Goal: Use online tool/utility: Utilize a website feature to perform a specific function

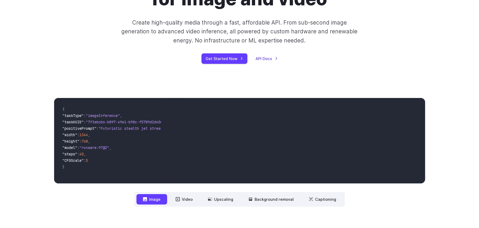
scroll to position [80, 0]
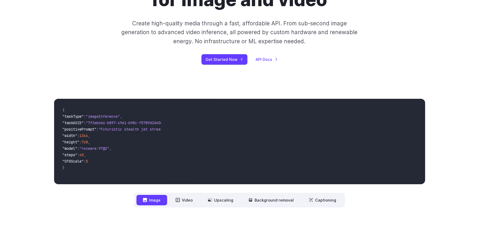
drag, startPoint x: 64, startPoint y: 116, endPoint x: 108, endPoint y: 160, distance: 62.0
click at [108, 160] on code "{ "taskType" : "imageInference" , "taskUUID" : "7f3ebcb6-b897-49e1-b98c-f5789d2…" at bounding box center [109, 141] width 103 height 77
copy code ""taskType" : "imageInference" , "taskUUID" : "7f3ebcb6-b897-49e1-b98c-f5789d2d4…"
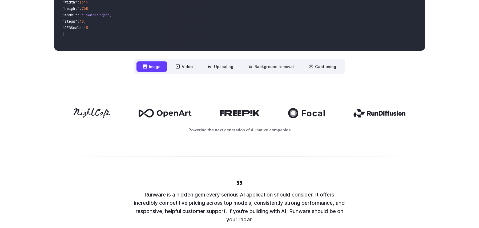
scroll to position [240, 0]
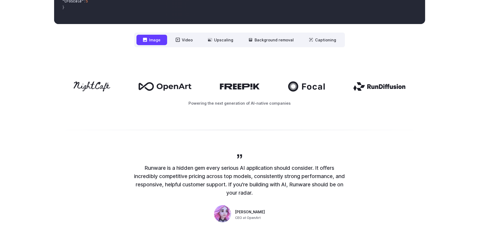
click at [147, 41] on icon at bounding box center [145, 40] width 4 height 4
click at [149, 42] on button "Image" at bounding box center [151, 40] width 31 height 10
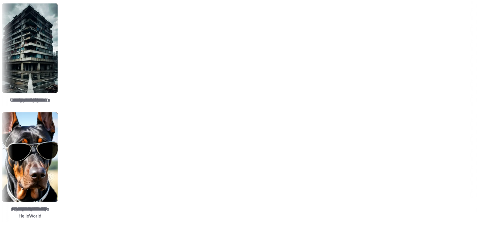
scroll to position [666, 0]
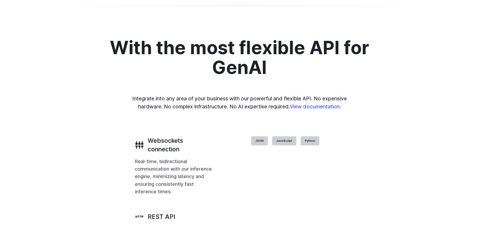
scroll to position [1093, 0]
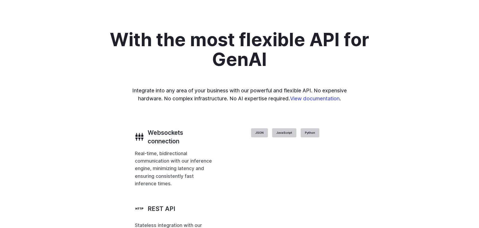
drag, startPoint x: 385, startPoint y: 79, endPoint x: 363, endPoint y: 78, distance: 21.6
click at [0, 0] on img at bounding box center [0, 0] width 0 height 0
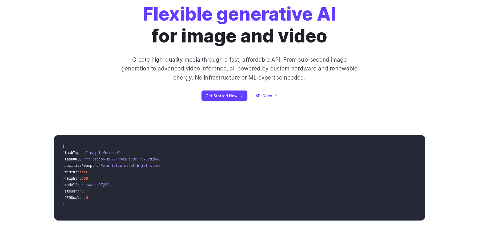
scroll to position [40, 0]
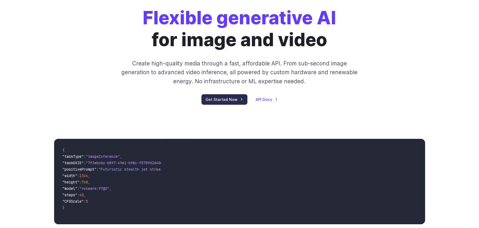
click at [233, 95] on link "Get Started Now" at bounding box center [225, 99] width 46 height 10
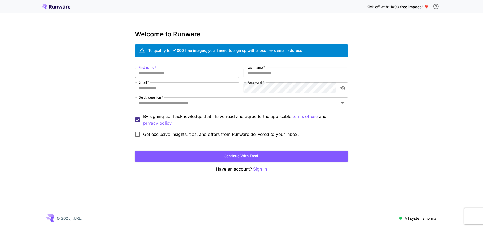
click at [177, 72] on input "First name   *" at bounding box center [187, 72] width 104 height 11
type input "*******"
click at [135, 150] on button "Continue with email" at bounding box center [241, 155] width 213 height 11
type input "*"
type input "*******"
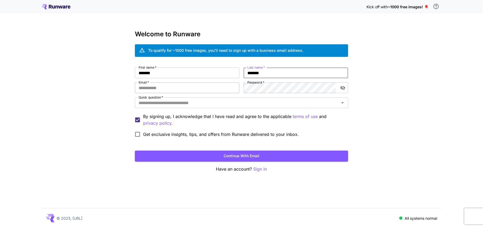
click at [135, 150] on button "Continue with email" at bounding box center [241, 155] width 213 height 11
type input "**********"
click at [342, 87] on icon "toggle password visibility" at bounding box center [342, 87] width 5 height 5
click at [290, 81] on div "**********" at bounding box center [241, 103] width 213 height 72
click at [372, 138] on div "**********" at bounding box center [241, 114] width 483 height 228
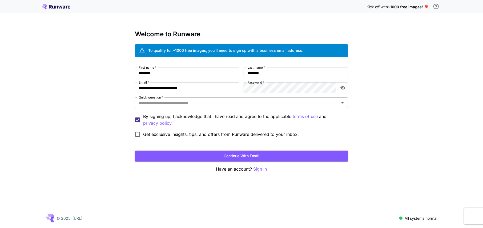
click at [182, 102] on input "Quick question   *" at bounding box center [236, 102] width 201 height 7
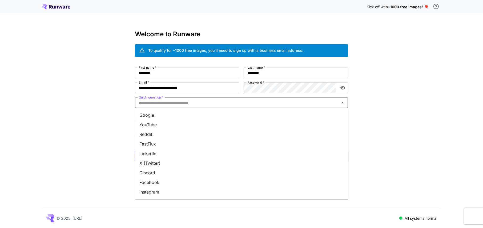
click at [179, 123] on li "YouTube" at bounding box center [241, 125] width 213 height 10
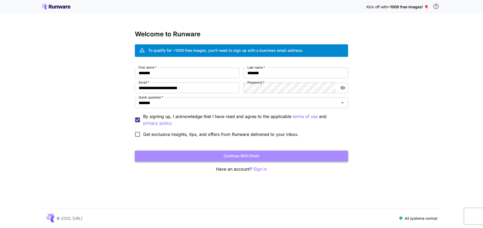
click at [183, 150] on button "Continue with email" at bounding box center [241, 155] width 213 height 11
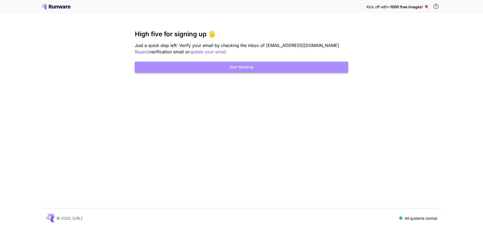
click at [251, 69] on button "Start Building" at bounding box center [241, 67] width 213 height 11
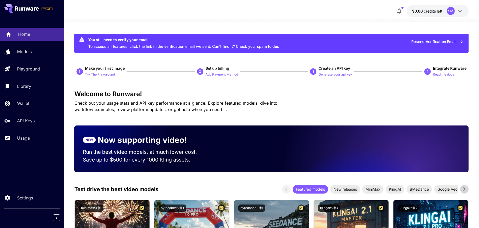
click at [24, 31] on p "Home" at bounding box center [24, 34] width 12 height 6
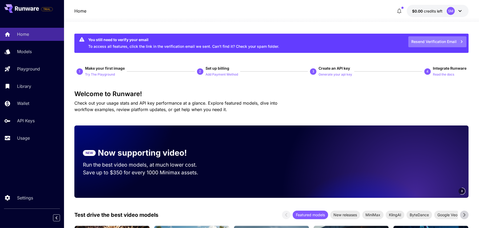
click at [419, 38] on button "Resend Verification Email" at bounding box center [437, 41] width 58 height 11
click at [419, 41] on div "Resend Verification Email" at bounding box center [433, 41] width 67 height 11
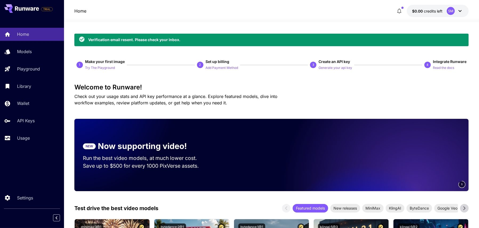
click at [459, 12] on icon at bounding box center [460, 11] width 6 height 6
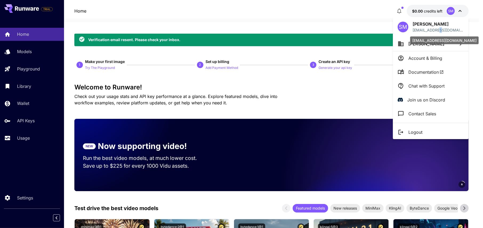
click at [436, 29] on p "subarnomollick@gmail.com" at bounding box center [438, 30] width 51 height 6
click at [14, 38] on div at bounding box center [241, 114] width 483 height 228
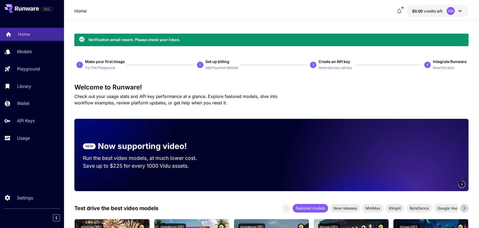
click at [33, 33] on div "Home" at bounding box center [39, 34] width 42 height 6
click at [32, 32] on div "Home" at bounding box center [39, 34] width 42 height 6
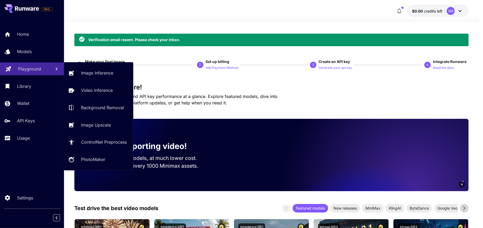
click at [39, 63] on link "Playground" at bounding box center [32, 68] width 64 height 13
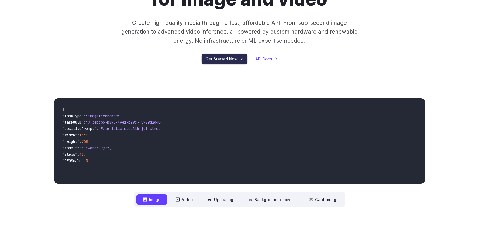
scroll to position [80, 0]
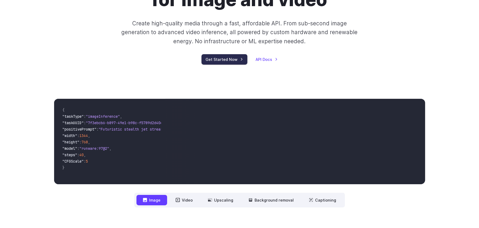
click at [212, 59] on link "Get Started Now" at bounding box center [225, 59] width 46 height 10
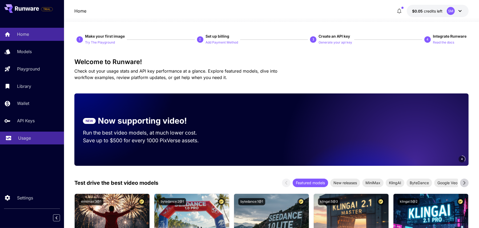
click at [35, 142] on link "Usage" at bounding box center [32, 137] width 64 height 13
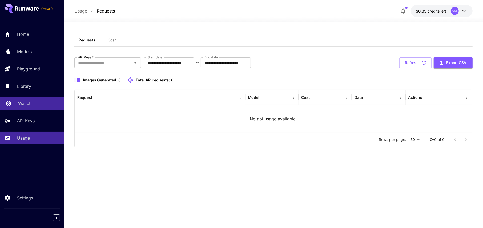
click at [21, 103] on p "Wallet" at bounding box center [24, 103] width 12 height 6
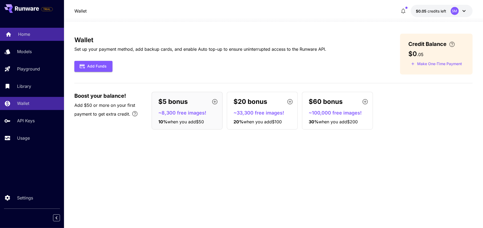
click at [12, 33] on link "Home" at bounding box center [32, 34] width 64 height 13
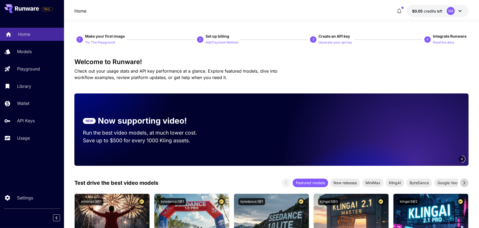
click at [15, 37] on link "Home" at bounding box center [32, 34] width 64 height 13
click at [98, 43] on p "Try The Playground" at bounding box center [100, 42] width 30 height 5
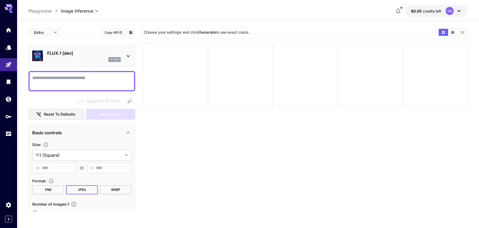
click at [40, 13] on p "Playground" at bounding box center [40, 11] width 23 height 6
click at [42, 9] on p "Playground" at bounding box center [40, 11] width 23 height 6
click at [4, 30] on link at bounding box center [8, 29] width 17 height 13
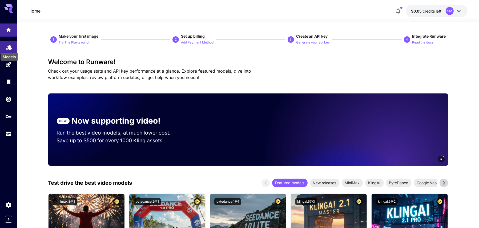
click at [9, 50] on div "Models" at bounding box center [9, 55] width 19 height 12
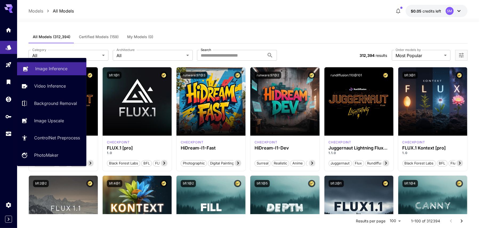
click at [43, 69] on p "Image Inference" at bounding box center [51, 68] width 32 height 6
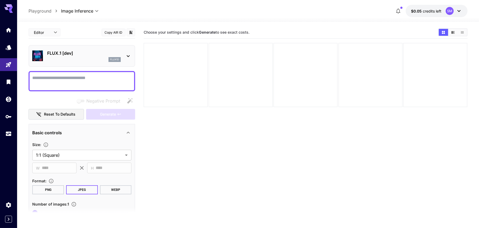
click at [35, 53] on img at bounding box center [37, 55] width 11 height 11
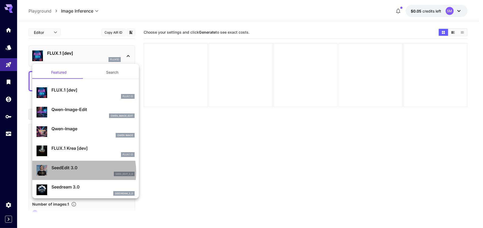
click at [71, 171] on div "seed_edit_3_0" at bounding box center [92, 173] width 83 height 5
type input "***"
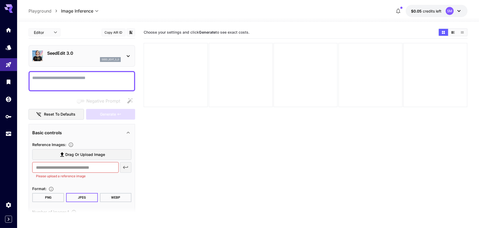
click at [107, 58] on p "seed_edit_3_0" at bounding box center [111, 60] width 18 height 4
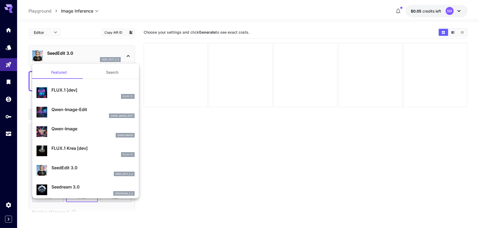
click at [107, 61] on div at bounding box center [241, 114] width 483 height 228
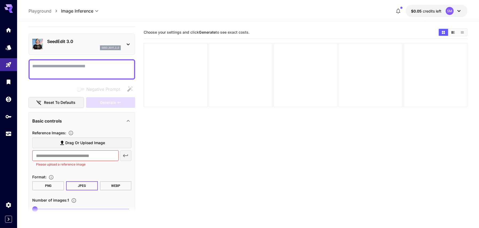
scroll to position [53, 0]
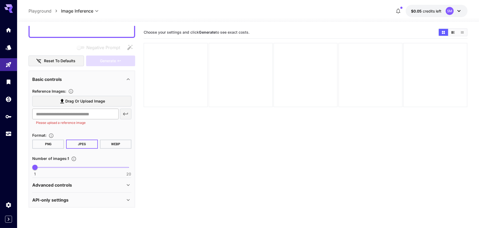
click at [92, 114] on input "text" at bounding box center [75, 113] width 86 height 11
click at [127, 114] on div "​ Please upload a reference image" at bounding box center [81, 116] width 99 height 17
click at [70, 101] on span "Drag or upload image" at bounding box center [85, 101] width 40 height 7
click at [0, 0] on input "Drag or upload image" at bounding box center [0, 0] width 0 height 0
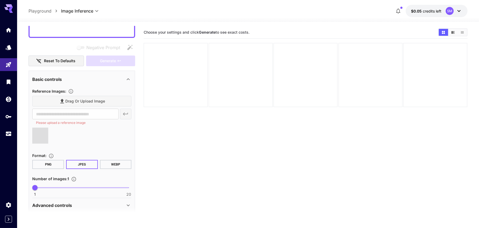
type input "**********"
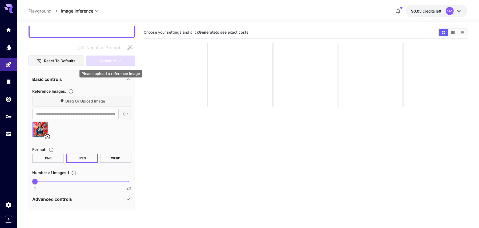
click at [102, 62] on div "Generate" at bounding box center [110, 60] width 49 height 11
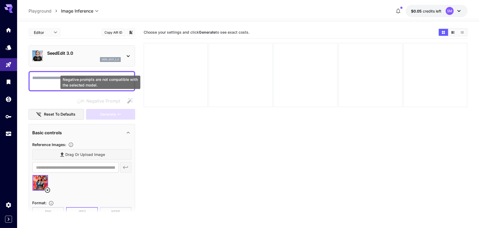
scroll to position [0, 0]
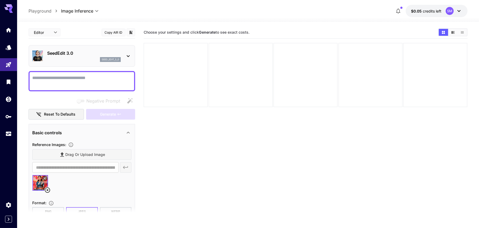
click at [51, 77] on textarea "Negative Prompt" at bounding box center [81, 81] width 99 height 13
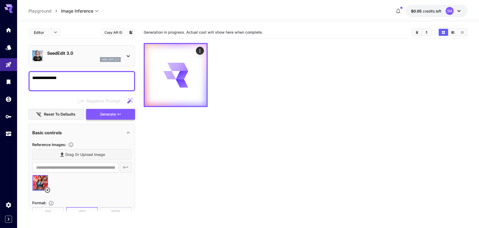
type textarea "**********"
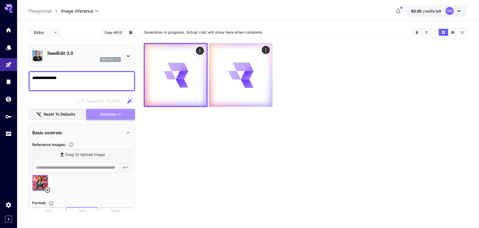
click at [110, 117] on span "Generate" at bounding box center [108, 114] width 16 height 7
click at [266, 52] on icon "Actions" at bounding box center [265, 49] width 5 height 5
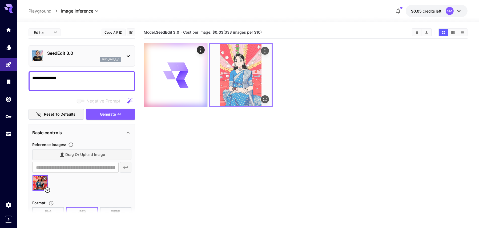
click at [238, 79] on img at bounding box center [241, 75] width 62 height 62
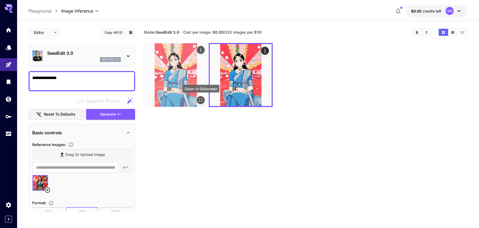
click at [202, 99] on icon "Open in fullscreen" at bounding box center [200, 99] width 5 height 5
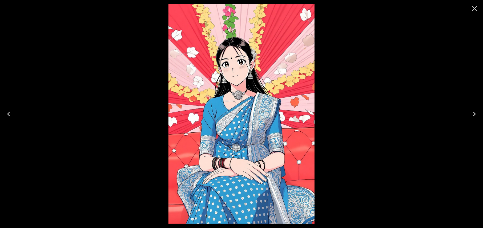
click at [473, 8] on icon "Close" at bounding box center [474, 8] width 9 height 9
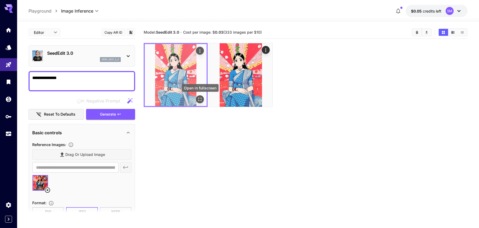
click at [199, 96] on icon "Open in fullscreen" at bounding box center [200, 98] width 5 height 5
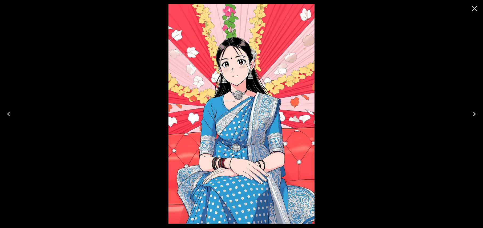
click at [477, 8] on icon "Close" at bounding box center [474, 8] width 9 height 9
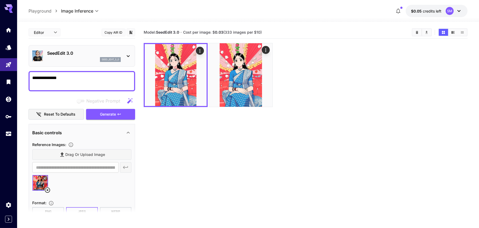
drag, startPoint x: 184, startPoint y: 76, endPoint x: 175, endPoint y: 154, distance: 78.9
click at [175, 154] on section "Model: SeedEdit 3.0 · Cost per image: $ 0.03 (333 images per $10)" at bounding box center [306, 140] width 324 height 228
click at [46, 190] on icon at bounding box center [47, 190] width 6 height 6
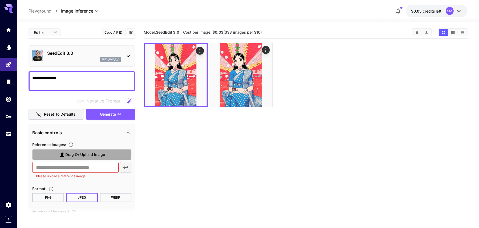
click at [89, 154] on span "Drag or upload image" at bounding box center [85, 154] width 40 height 7
click at [0, 0] on input "Drag or upload image" at bounding box center [0, 0] width 0 height 0
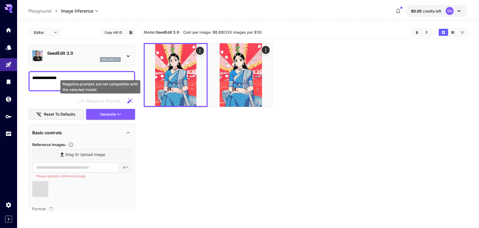
type input "**********"
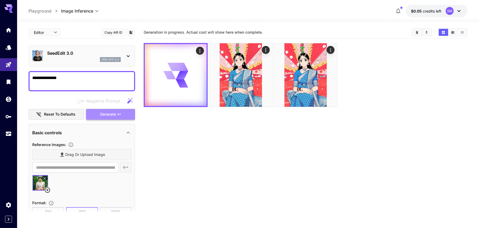
click at [112, 116] on span "Generate" at bounding box center [108, 114] width 16 height 7
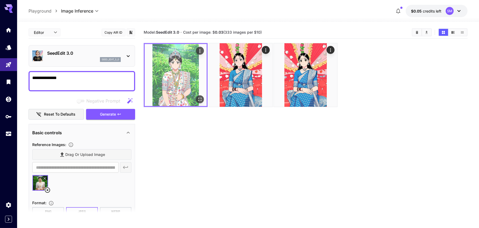
click at [170, 69] on img at bounding box center [176, 75] width 62 height 62
click at [200, 99] on icon "Open in fullscreen" at bounding box center [200, 98] width 5 height 5
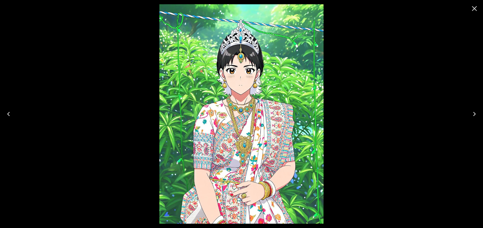
click at [260, 63] on img at bounding box center [241, 113] width 164 height 219
click at [475, 9] on icon "Close" at bounding box center [474, 8] width 5 height 5
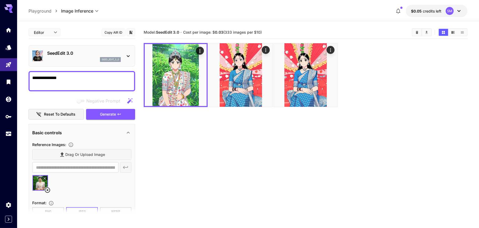
click at [71, 53] on p "SeedEdit 3.0" at bounding box center [84, 53] width 74 height 6
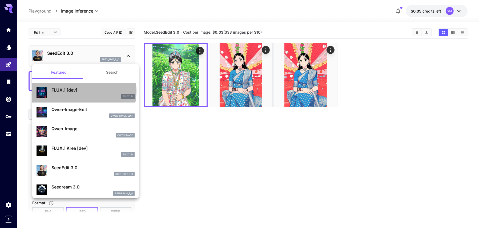
click at [79, 91] on p "FLUX.1 [dev]" at bounding box center [92, 90] width 83 height 6
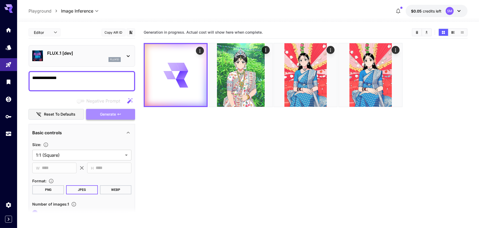
click at [109, 114] on span "Generate" at bounding box center [108, 114] width 16 height 7
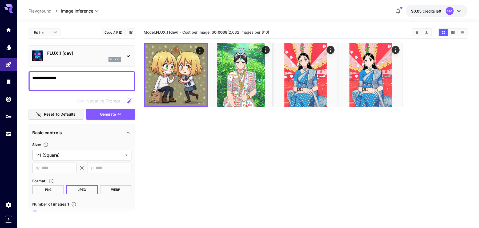
click at [83, 61] on div "flux1d" at bounding box center [84, 59] width 74 height 5
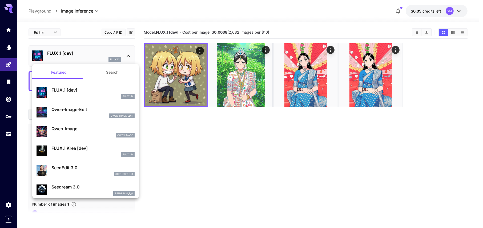
drag, startPoint x: 76, startPoint y: 107, endPoint x: 75, endPoint y: 104, distance: 3.5
click at [75, 105] on div "Qwen-Image-Edit qwen_image_edit" at bounding box center [86, 112] width 98 height 16
type input "***"
type input "**"
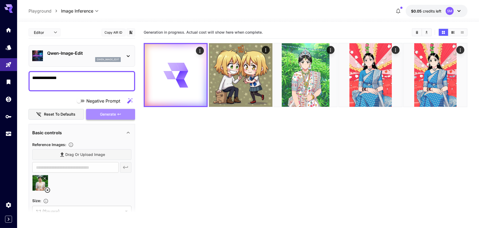
click at [107, 114] on span "Generate" at bounding box center [108, 114] width 16 height 7
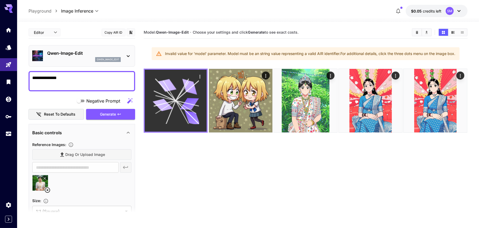
drag, startPoint x: 178, startPoint y: 110, endPoint x: 174, endPoint y: 108, distance: 3.6
click at [175, 109] on icon at bounding box center [175, 100] width 46 height 46
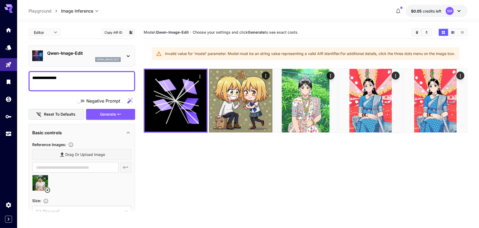
click at [77, 54] on p "Qwen-Image-Edit" at bounding box center [84, 53] width 74 height 6
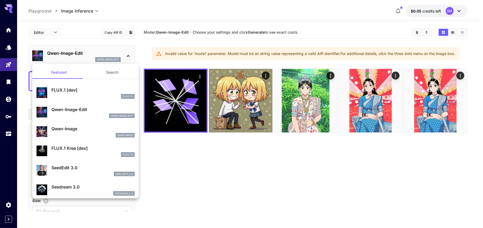
click at [69, 128] on p "Qwen-Image" at bounding box center [92, 128] width 83 height 6
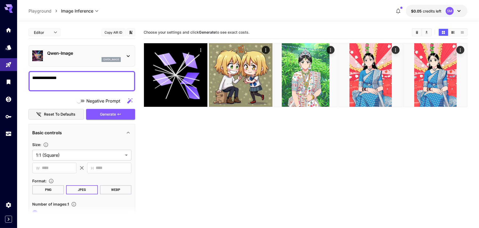
click at [81, 66] on div "Qwen-Image qwen_image" at bounding box center [82, 56] width 107 height 22
click at [78, 60] on div "qwen_image" at bounding box center [84, 59] width 74 height 5
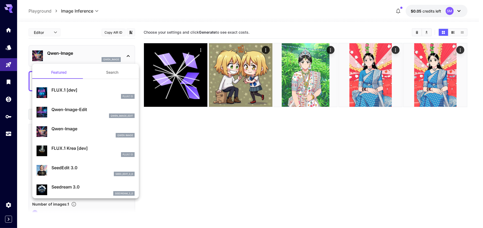
click at [77, 148] on p "FLUX.1 Krea [dev]" at bounding box center [92, 148] width 83 height 6
type input "***"
type input "**"
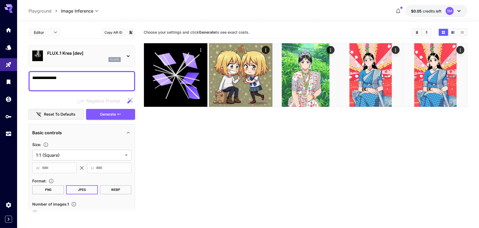
click at [100, 58] on div "flux1d" at bounding box center [84, 59] width 74 height 5
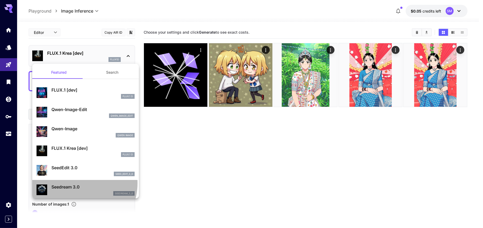
click at [77, 183] on div "Seedream 3.0 seedream_3_0" at bounding box center [86, 189] width 98 height 16
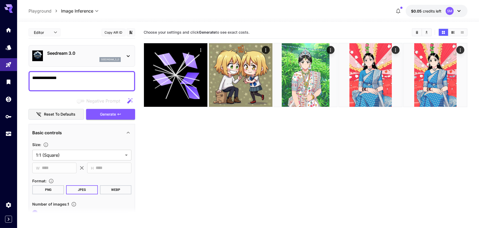
click at [92, 58] on div "seedream_3_0" at bounding box center [84, 59] width 74 height 5
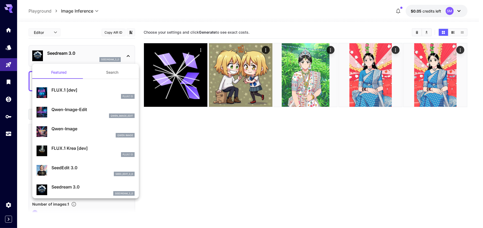
click at [84, 169] on p "SeedEdit 3.0" at bounding box center [92, 167] width 83 height 6
type input "***"
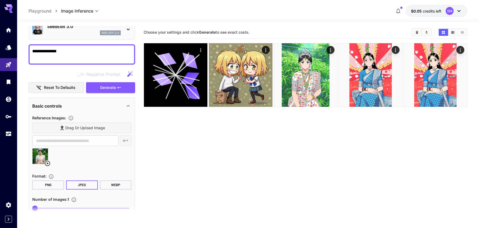
scroll to position [53, 0]
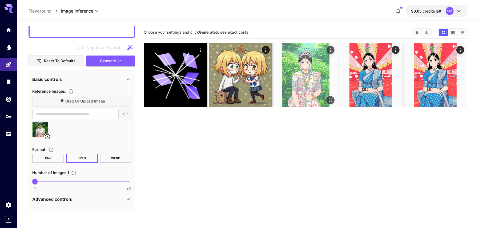
click at [300, 72] on img at bounding box center [305, 74] width 63 height 63
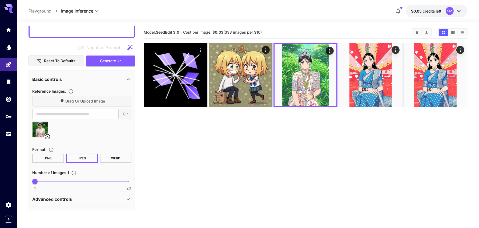
click at [77, 134] on div at bounding box center [81, 131] width 99 height 20
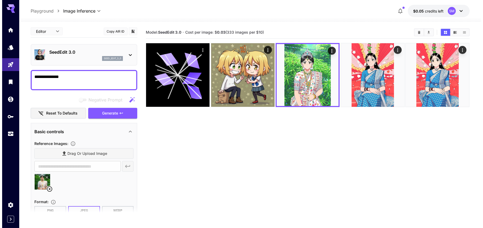
scroll to position [0, 0]
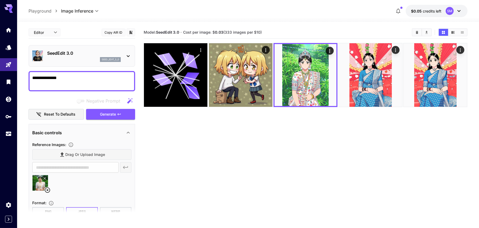
click at [73, 76] on textarea "**********" at bounding box center [81, 81] width 99 height 13
type textarea "*"
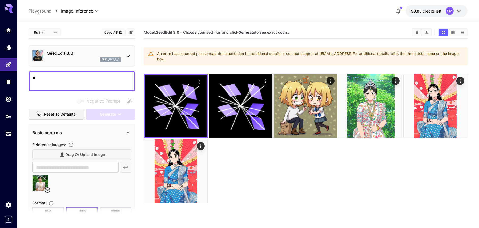
type textarea "*"
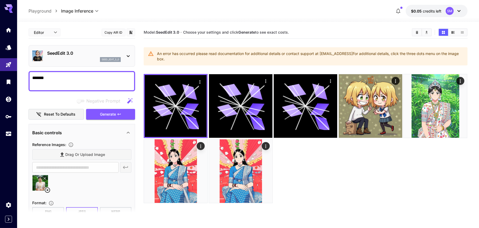
click at [59, 76] on textarea "*******" at bounding box center [81, 81] width 99 height 13
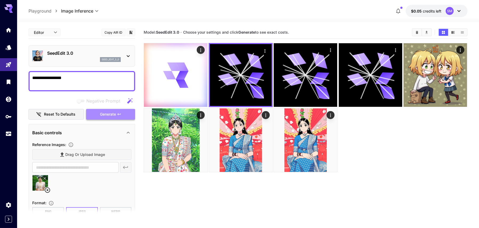
click at [102, 114] on span "Generate" at bounding box center [108, 114] width 16 height 7
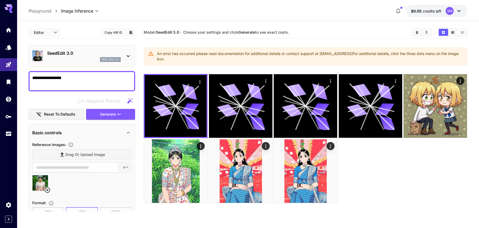
click at [92, 77] on textarea "**********" at bounding box center [81, 81] width 99 height 13
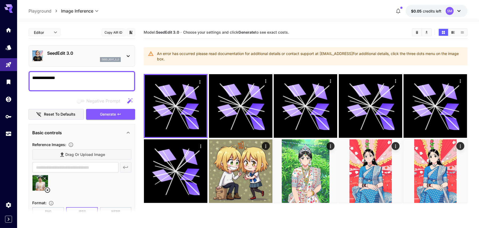
type textarea "**********"
click at [48, 189] on icon at bounding box center [47, 190] width 6 height 6
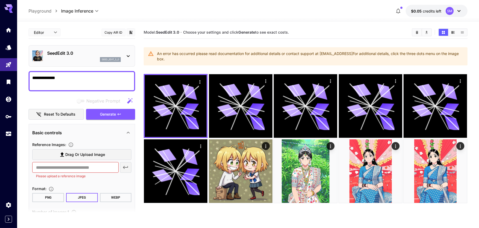
click at [82, 153] on span "Drag or upload image" at bounding box center [85, 154] width 40 height 7
click at [0, 0] on input "Drag or upload image" at bounding box center [0, 0] width 0 height 0
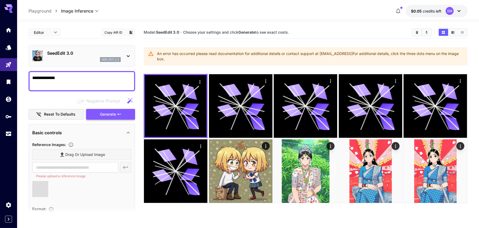
click at [117, 115] on icon "button" at bounding box center [119, 114] width 4 height 4
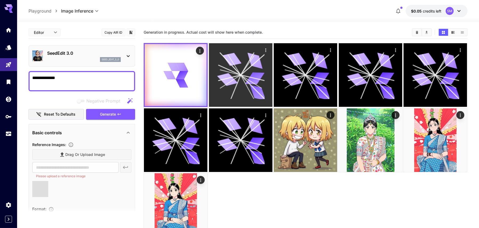
type input "**********"
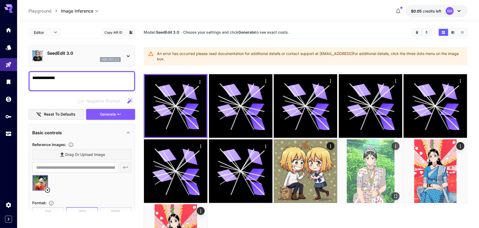
click at [357, 168] on img at bounding box center [370, 170] width 63 height 63
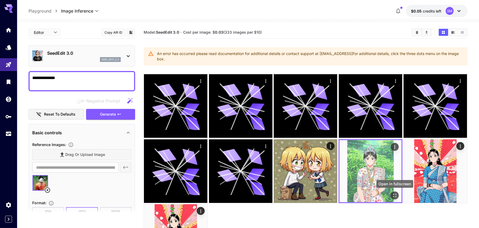
click at [395, 196] on icon "Open in fullscreen" at bounding box center [394, 194] width 5 height 5
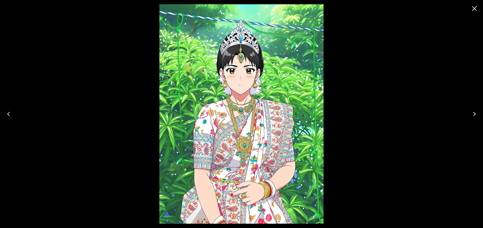
click at [255, 104] on img at bounding box center [241, 113] width 164 height 219
click at [243, 89] on img at bounding box center [241, 113] width 164 height 219
click at [241, 87] on img at bounding box center [241, 113] width 164 height 219
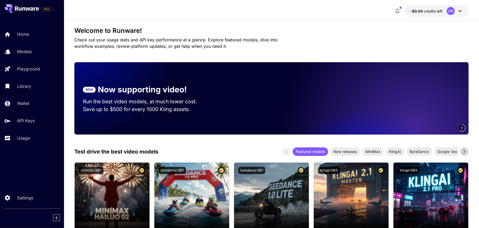
scroll to position [27, 0]
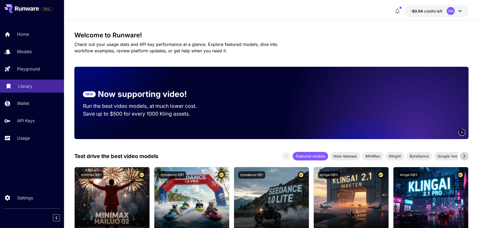
click at [29, 87] on p "Library" at bounding box center [25, 86] width 14 height 6
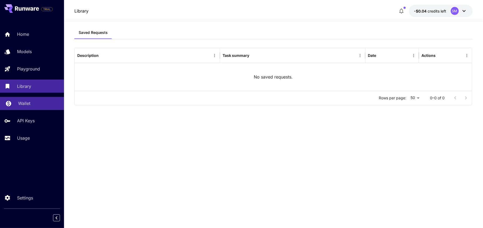
click at [23, 103] on p "Wallet" at bounding box center [24, 103] width 12 height 6
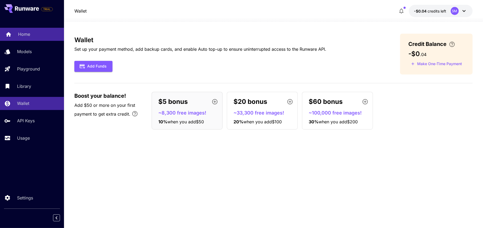
click at [29, 37] on p "Home" at bounding box center [24, 34] width 12 height 6
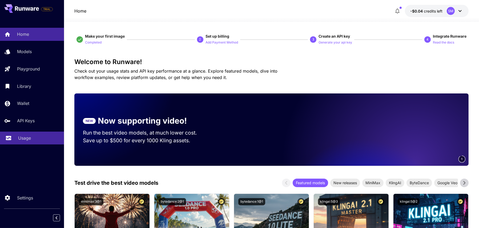
click at [7, 136] on icon at bounding box center [8, 137] width 6 height 6
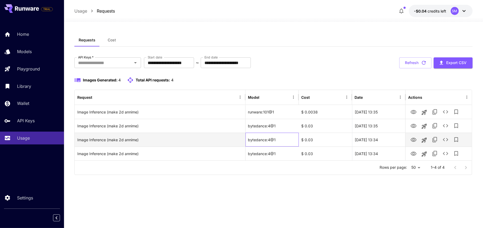
click at [285, 139] on div "bytedance:4@1" at bounding box center [271, 139] width 53 height 14
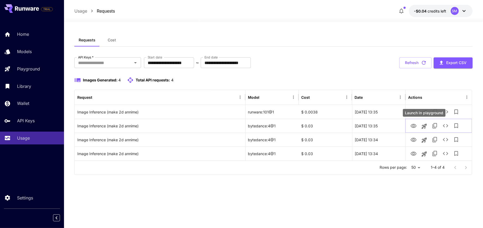
click at [423, 114] on div "Launch in playground" at bounding box center [424, 113] width 43 height 8
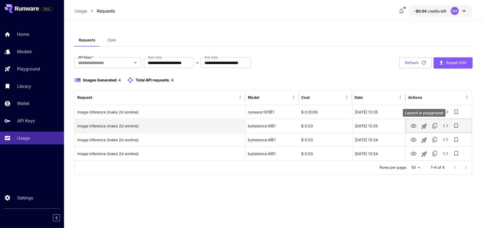
click at [426, 126] on icon "Launch in playground" at bounding box center [424, 126] width 6 height 6
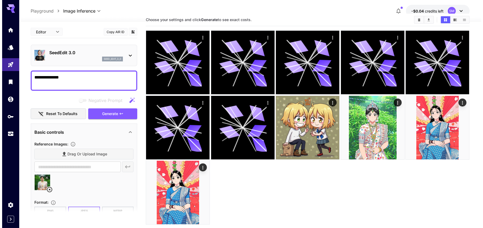
scroll to position [42, 0]
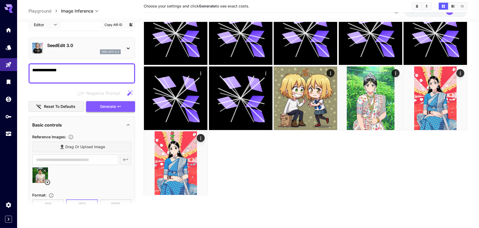
click at [104, 109] on button "Generate" at bounding box center [110, 106] width 49 height 11
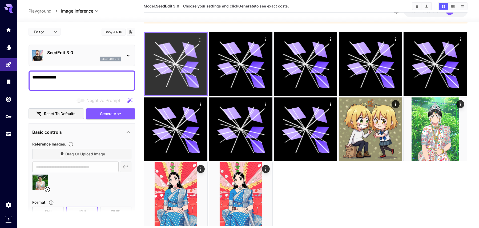
drag, startPoint x: 187, startPoint y: 76, endPoint x: 196, endPoint y: 65, distance: 13.8
click at [187, 76] on icon at bounding box center [192, 81] width 18 height 15
click at [202, 39] on icon "Actions" at bounding box center [200, 39] width 5 height 5
